Goal: Transaction & Acquisition: Purchase product/service

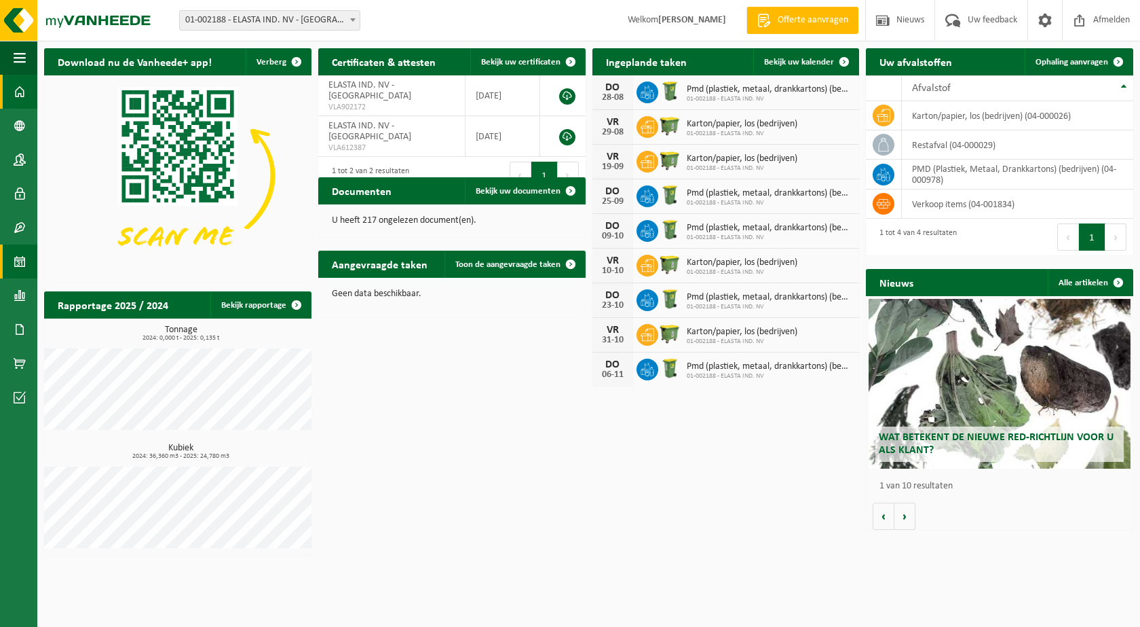
click at [20, 268] on span at bounding box center [20, 261] width 12 height 34
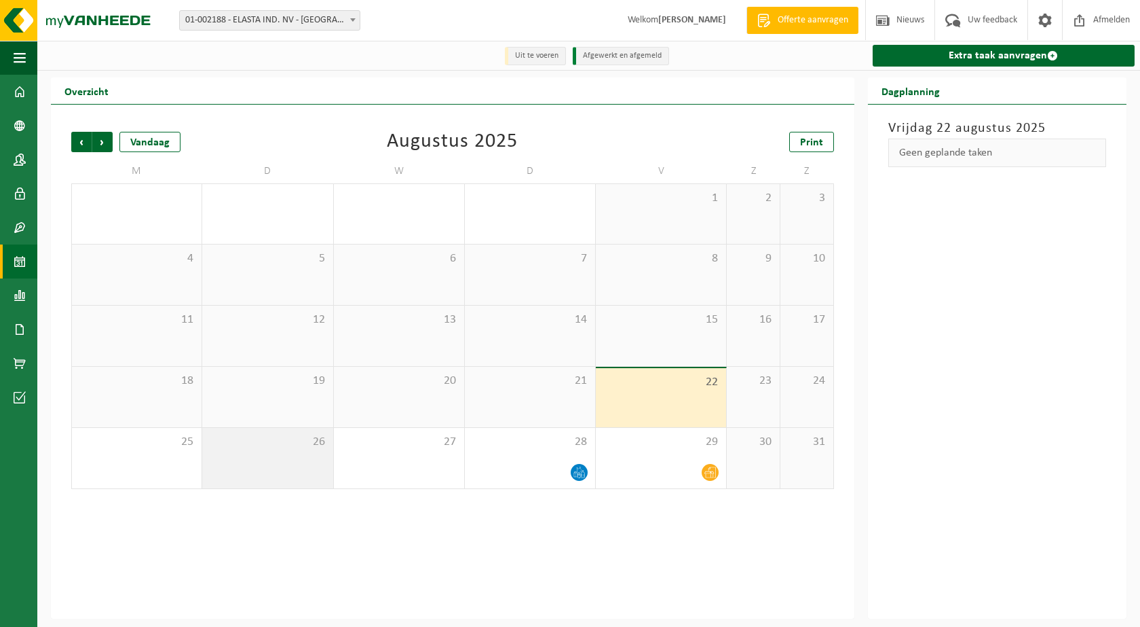
click at [272, 453] on div "26" at bounding box center [267, 458] width 130 height 60
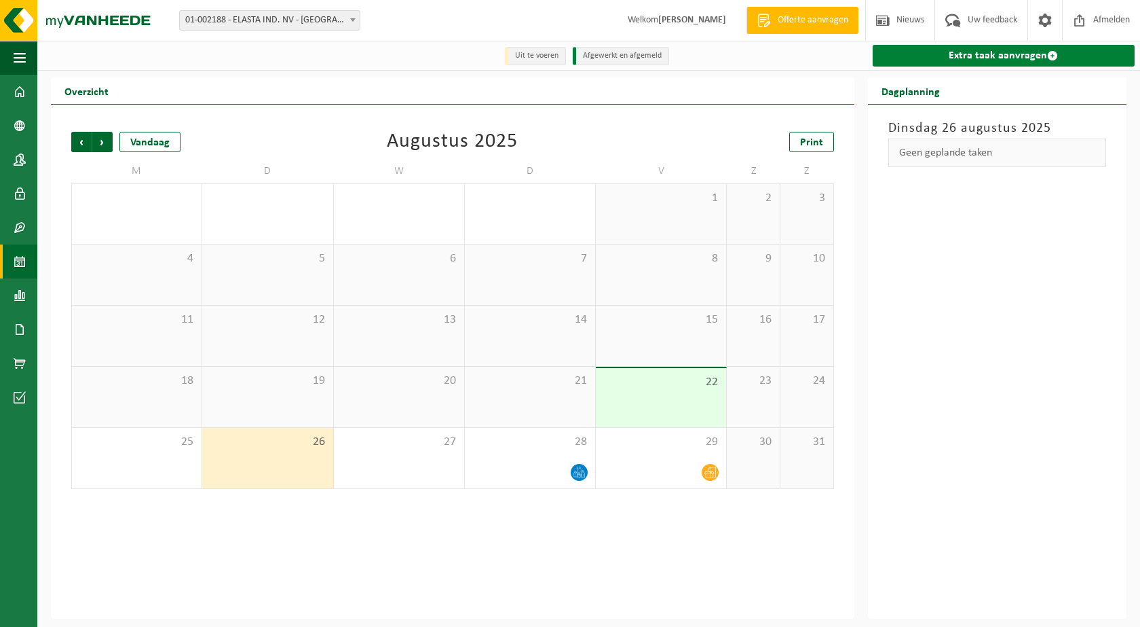
click at [968, 59] on link "Extra taak aanvragen" at bounding box center [1004, 56] width 262 height 22
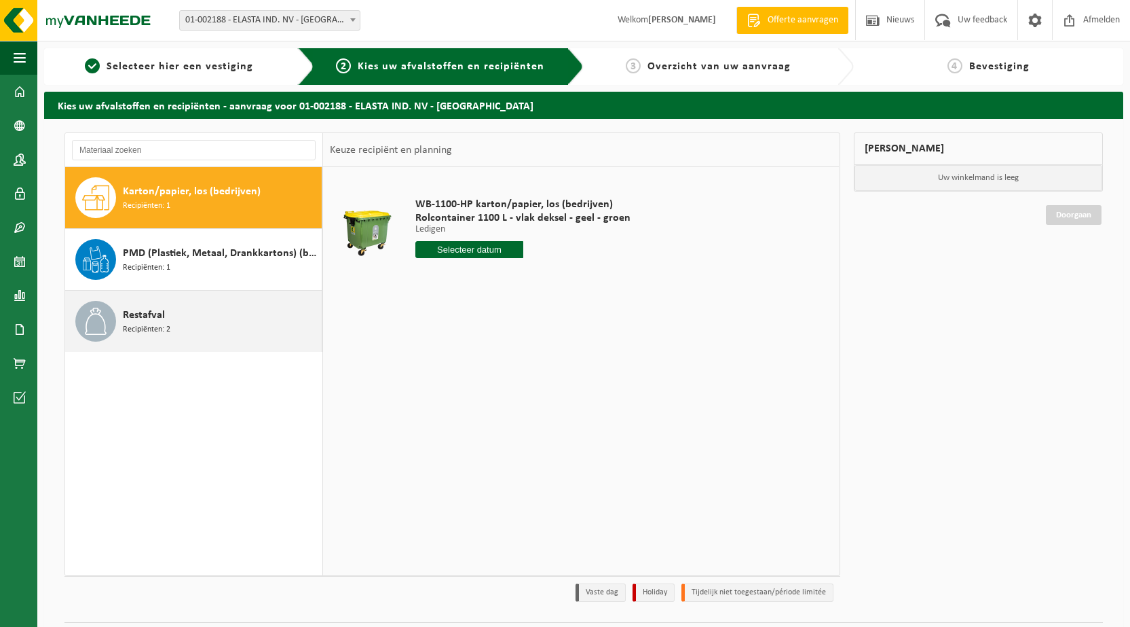
click at [119, 318] on div "Restafval Recipiënten: 2" at bounding box center [193, 321] width 257 height 61
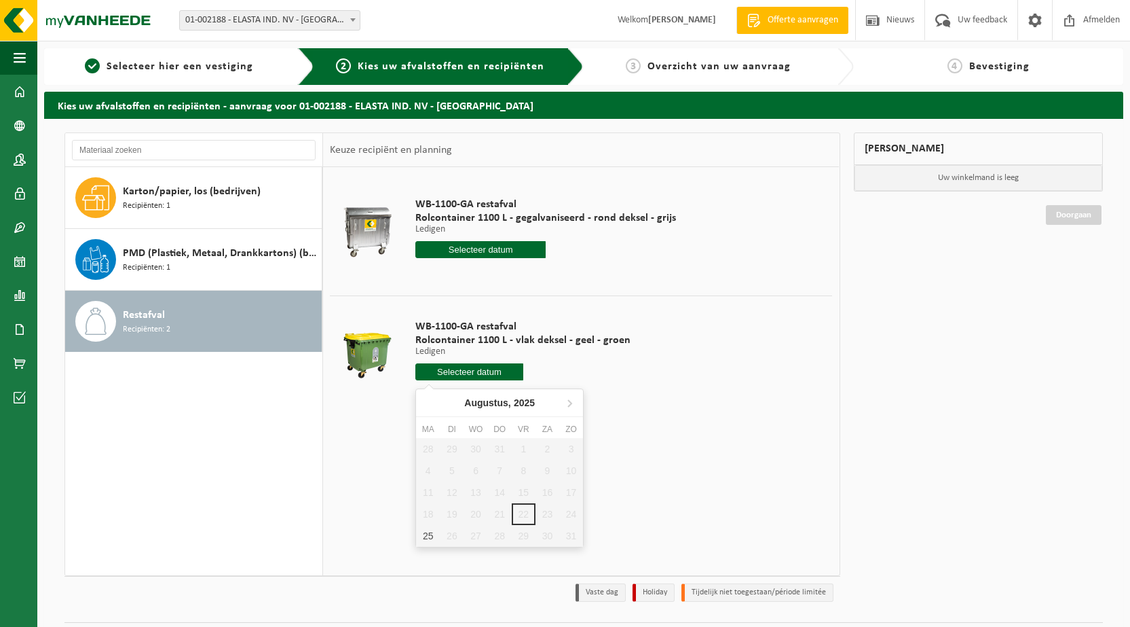
click at [432, 372] on input "text" at bounding box center [469, 371] width 108 height 17
click at [428, 536] on div "25" at bounding box center [428, 536] width 24 height 22
type input "Van 2025-08-25"
type input "2025-08-25"
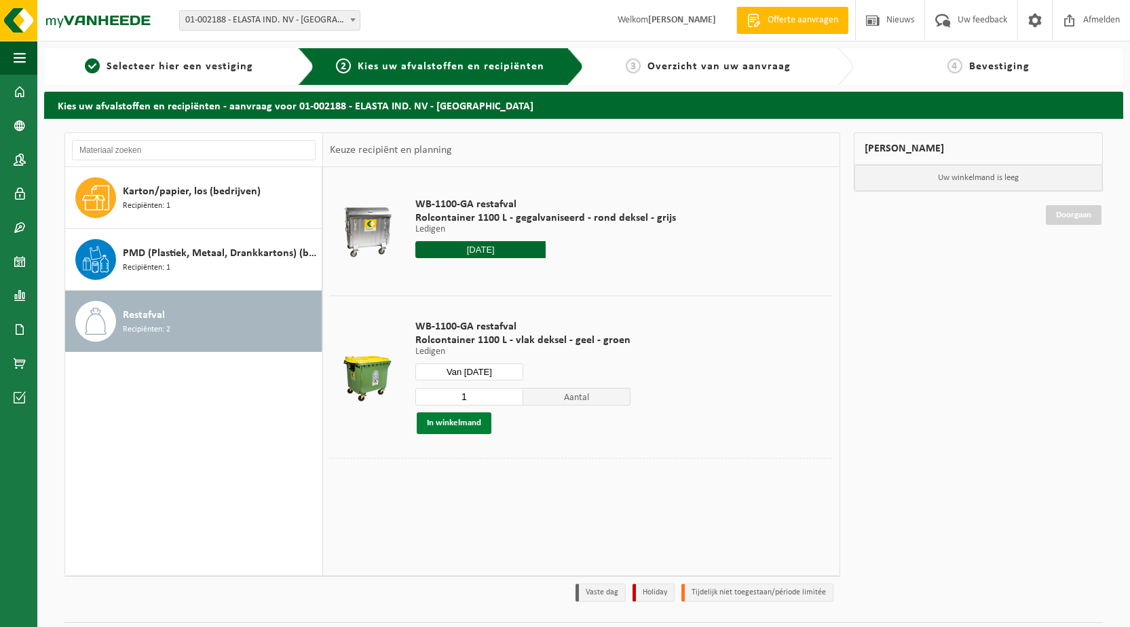
click at [441, 415] on button "In winkelmand" at bounding box center [454, 423] width 75 height 22
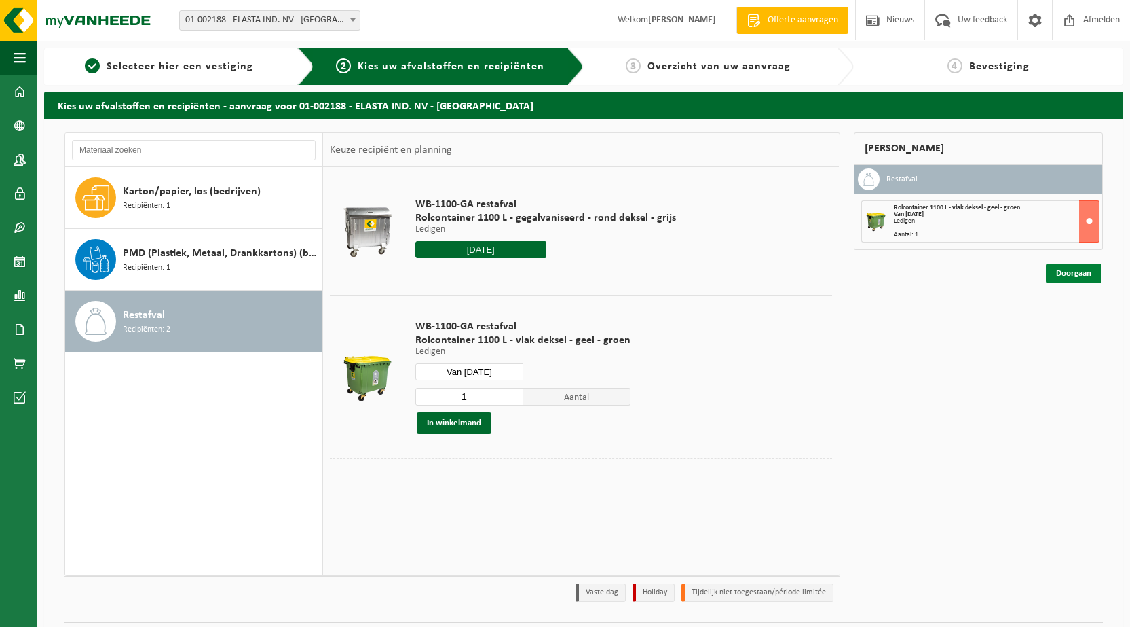
click at [1062, 271] on link "Doorgaan" at bounding box center [1074, 273] width 56 height 20
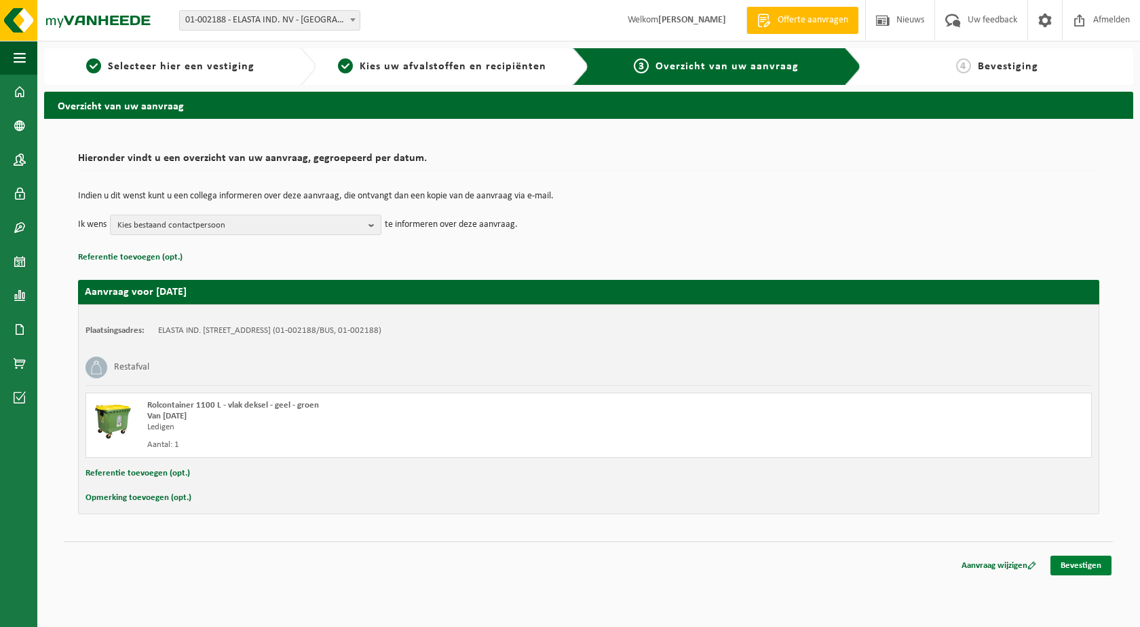
click at [1091, 565] on link "Bevestigen" at bounding box center [1081, 565] width 61 height 20
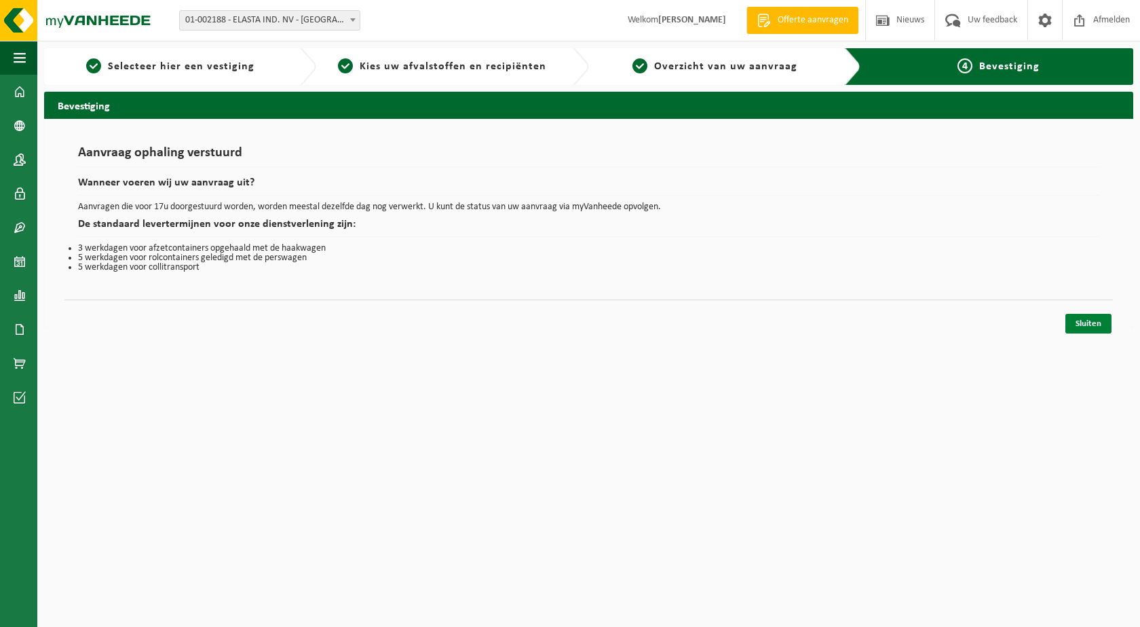
click at [1082, 320] on link "Sluiten" at bounding box center [1089, 324] width 46 height 20
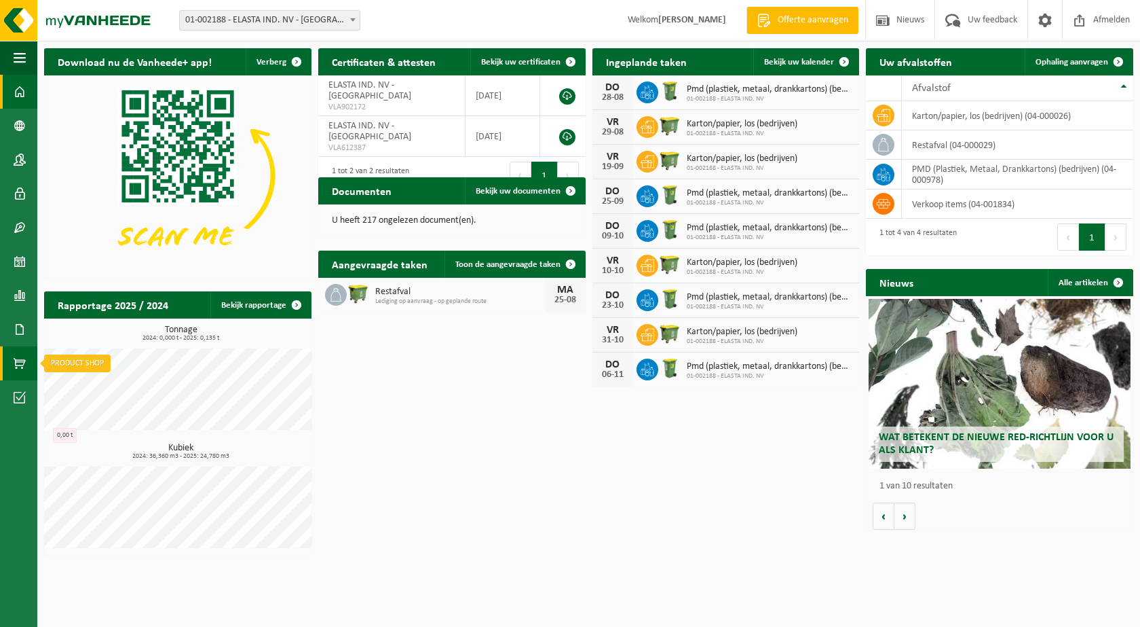
click at [10, 360] on link "Product Shop" at bounding box center [18, 363] width 37 height 34
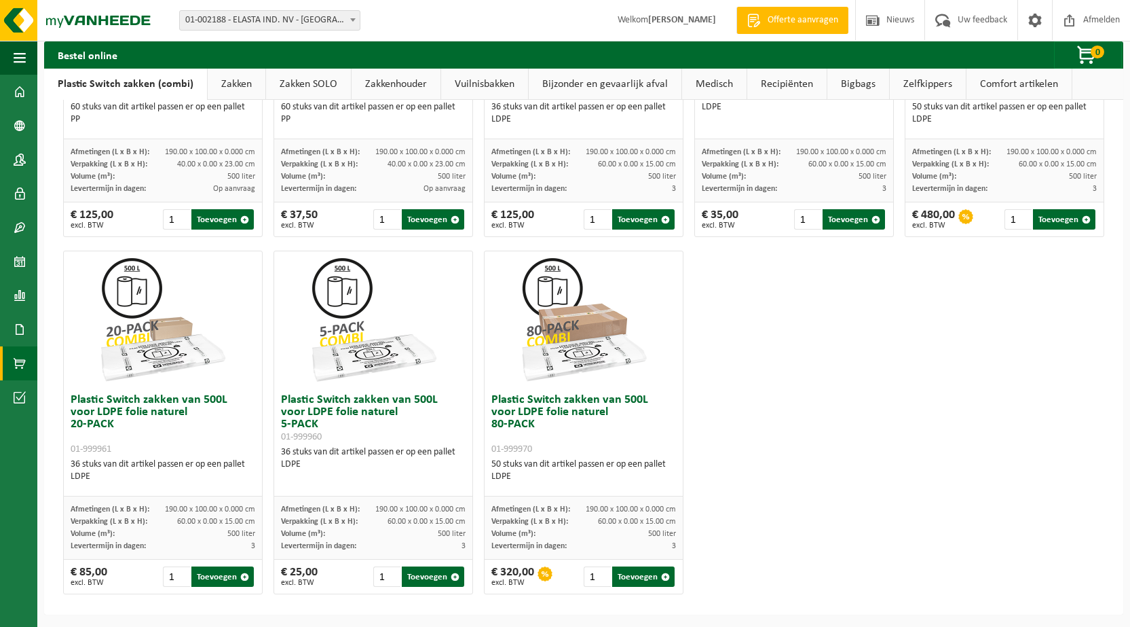
scroll to position [648, 0]
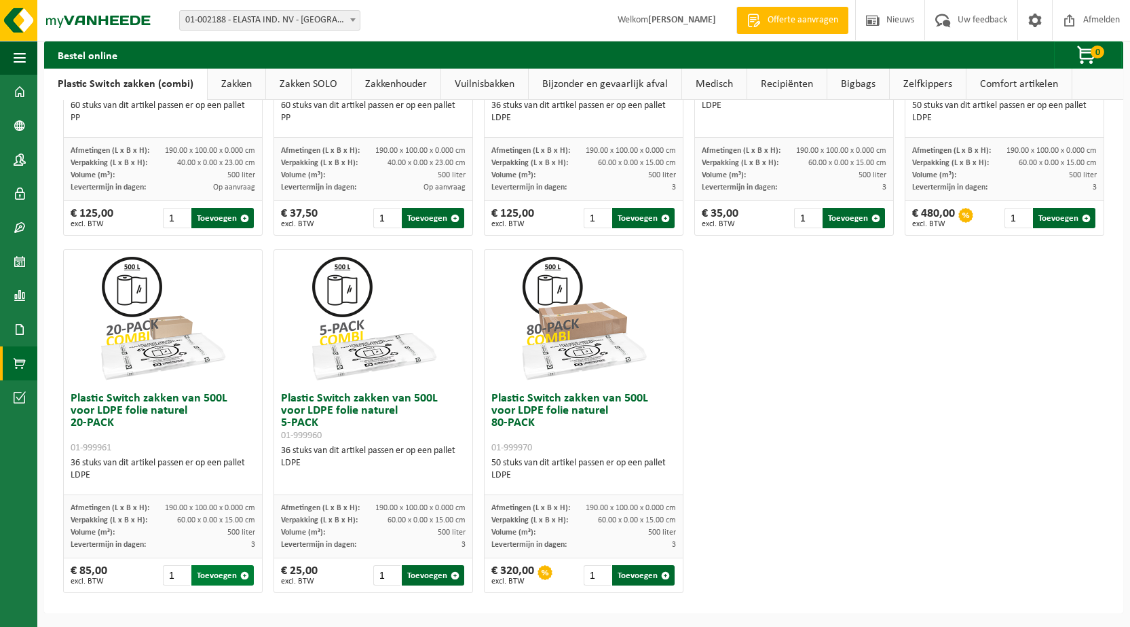
click at [219, 579] on button "Toevoegen" at bounding box center [222, 575] width 62 height 20
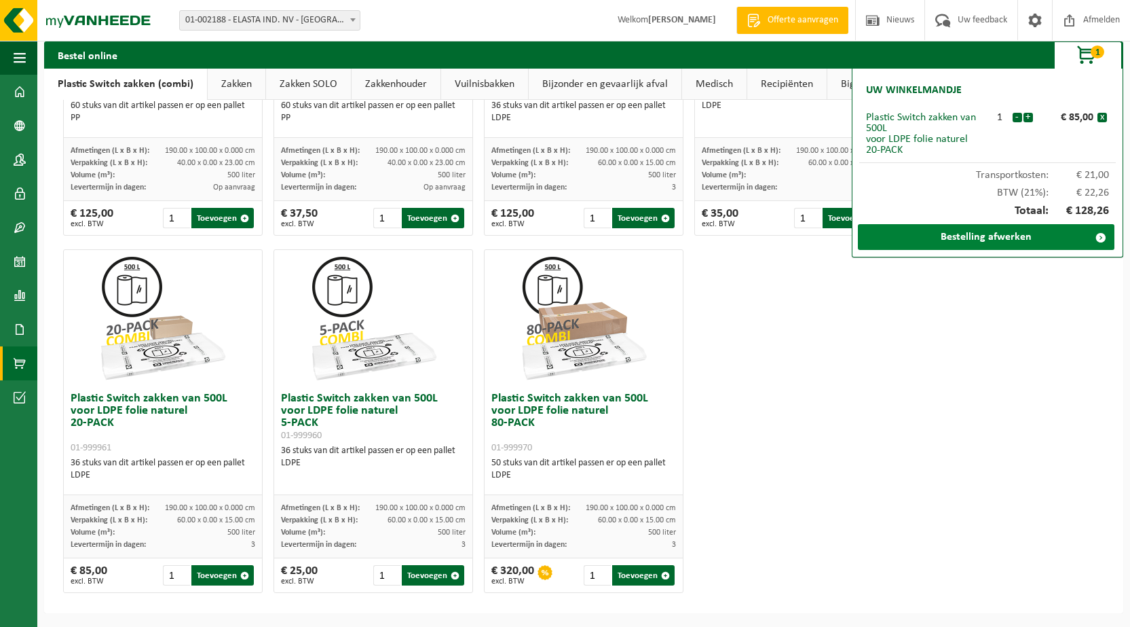
click at [1004, 244] on link "Bestelling afwerken" at bounding box center [986, 237] width 257 height 26
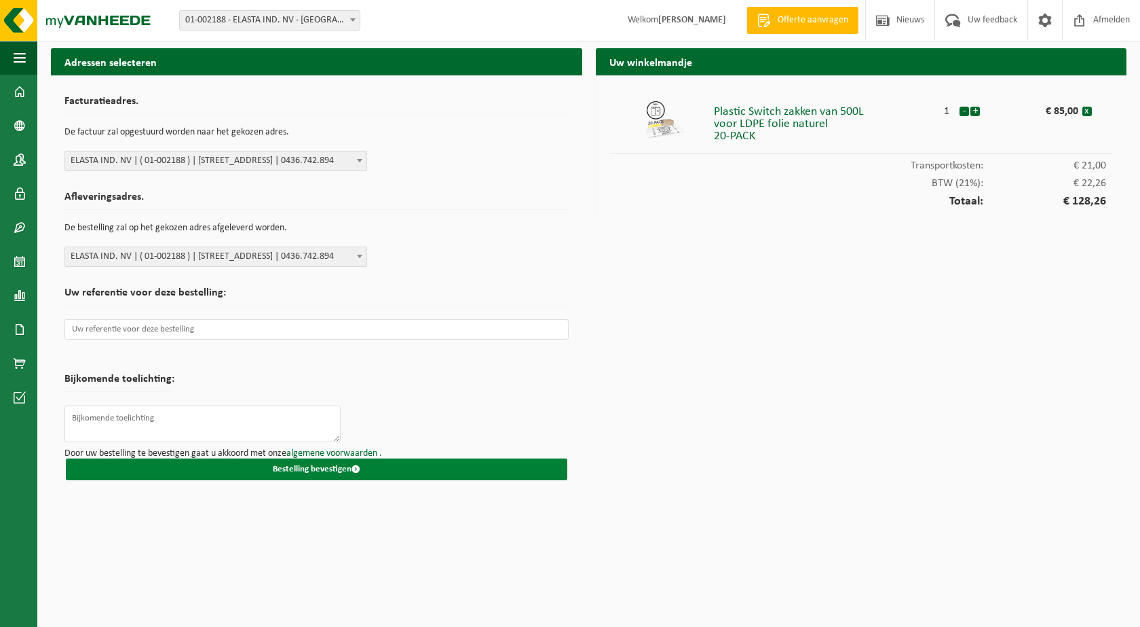
click at [375, 470] on button "Bestelling bevestigen" at bounding box center [317, 469] width 502 height 22
